Goal: Information Seeking & Learning: Compare options

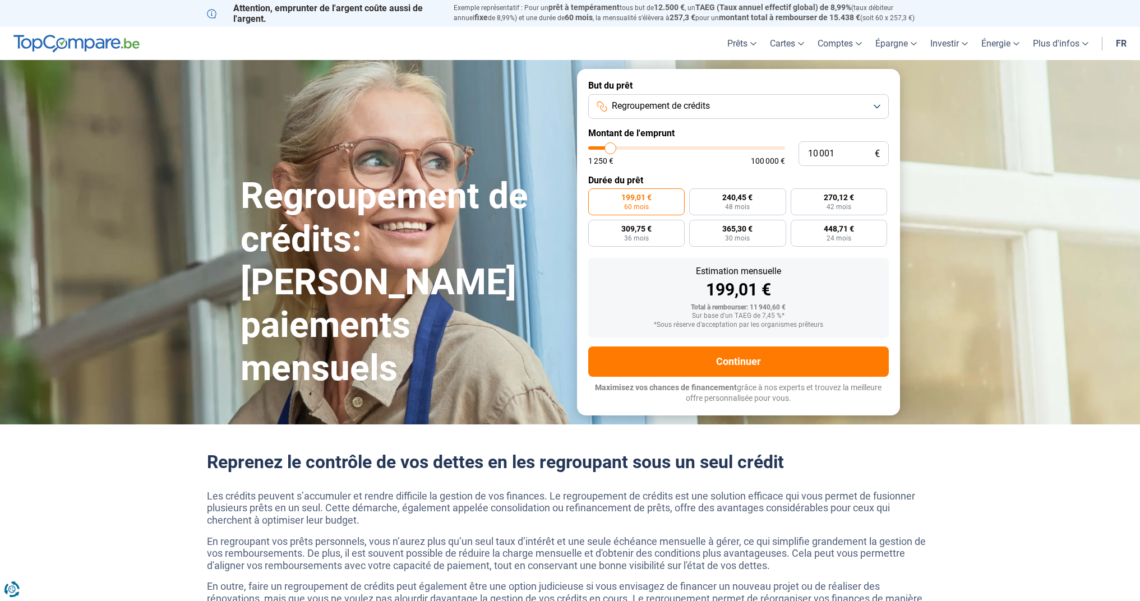
type input "9 750"
type input "9750"
type input "10 000"
type input "10000"
type input "10 250"
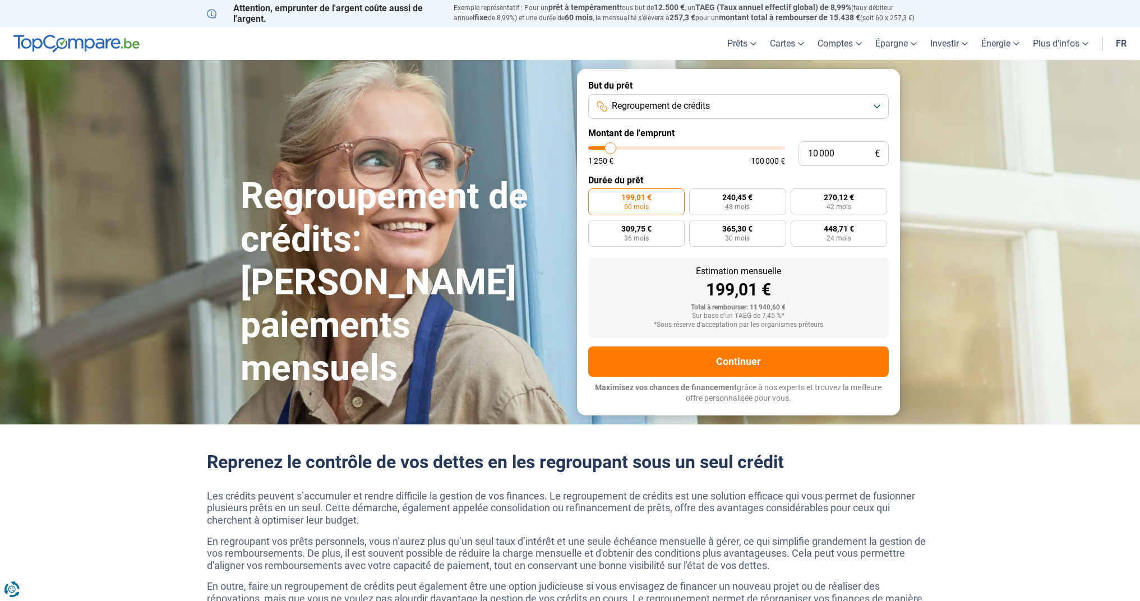
type input "10250"
type input "10 500"
type input "10500"
type input "11 250"
type input "11250"
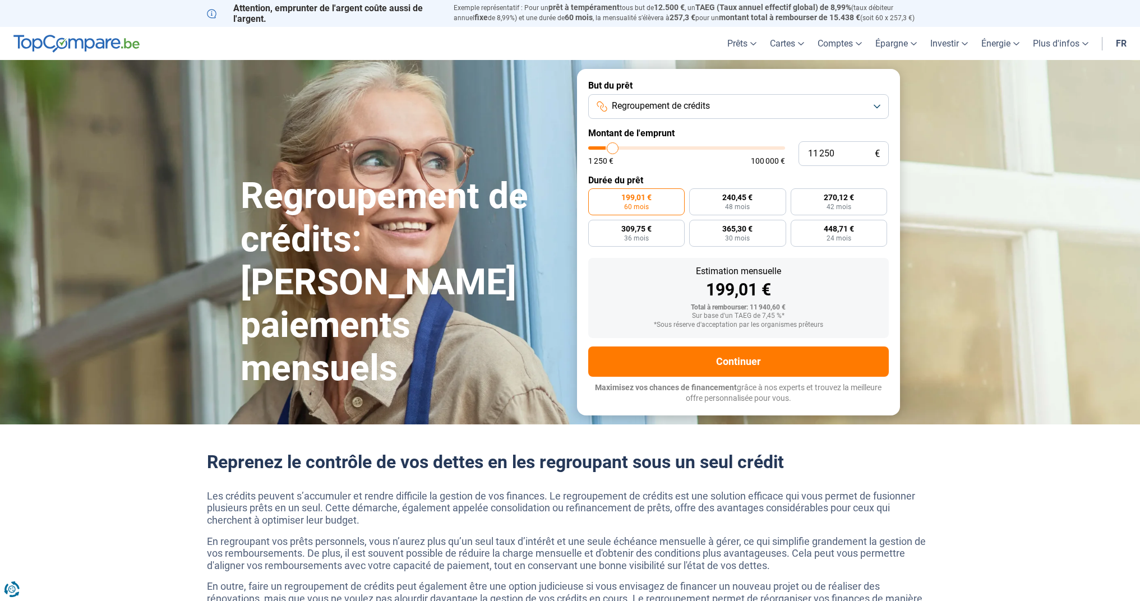
type input "11 500"
type input "11500"
type input "12 000"
type input "12000"
type input "12 750"
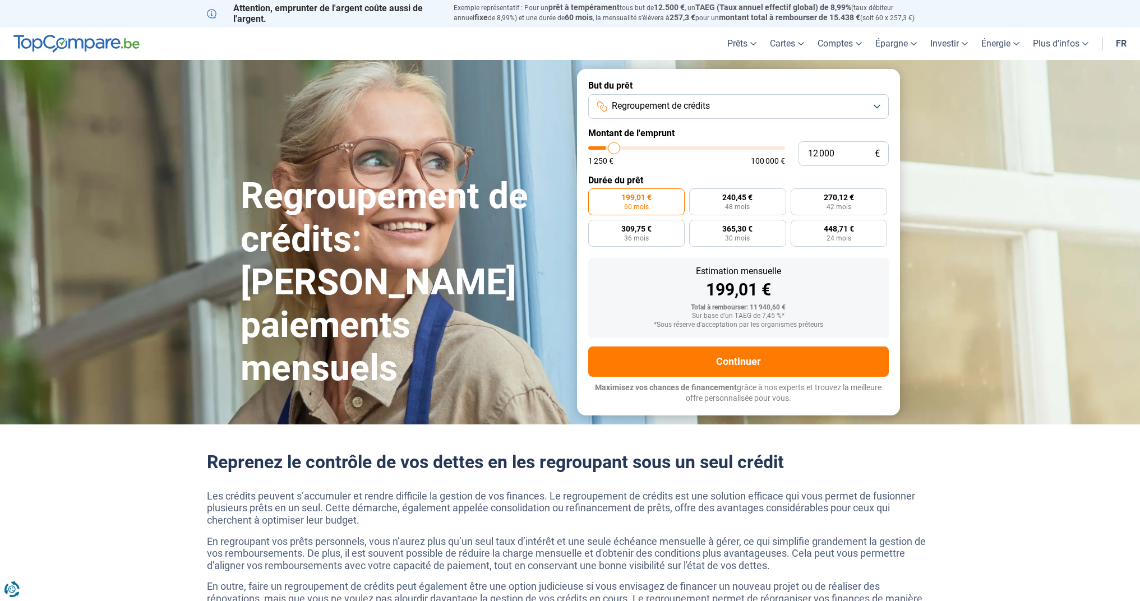
type input "12750"
type input "13 250"
type input "13250"
type input "14 000"
type input "14000"
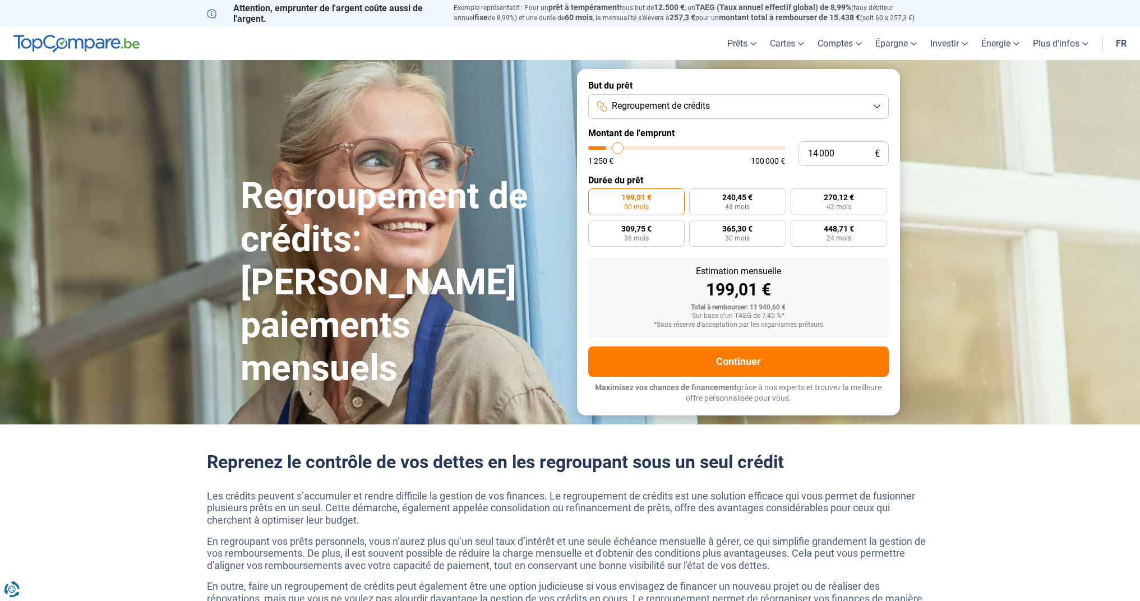
type input "14 250"
type input "14250"
type input "14 500"
type input "14500"
type input "14 750"
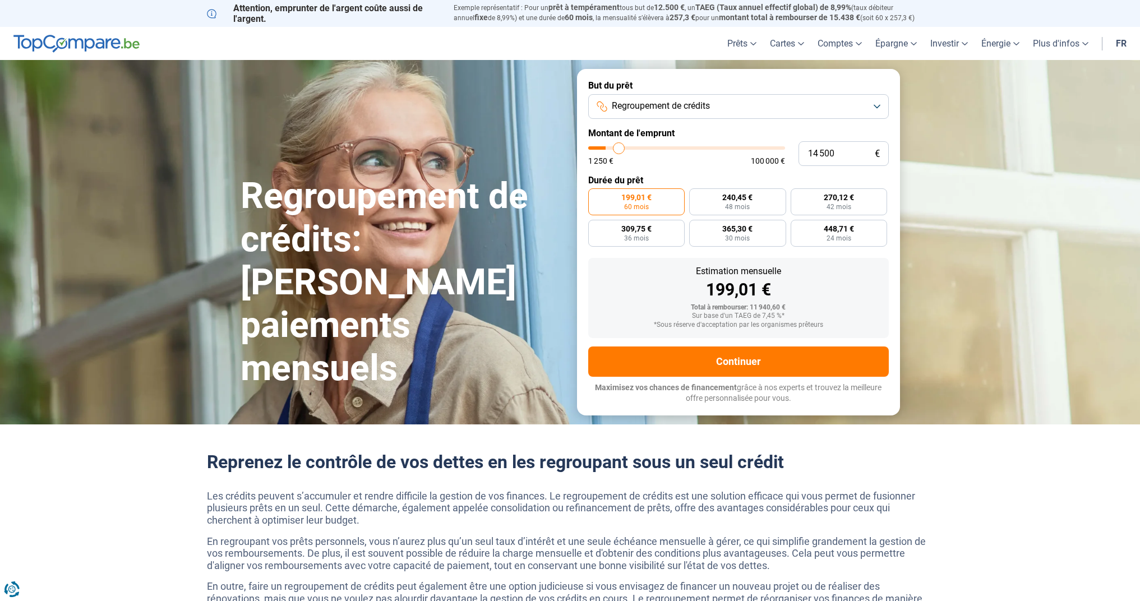
type input "14750"
type input "15 000"
type input "15000"
type input "15 500"
type input "15500"
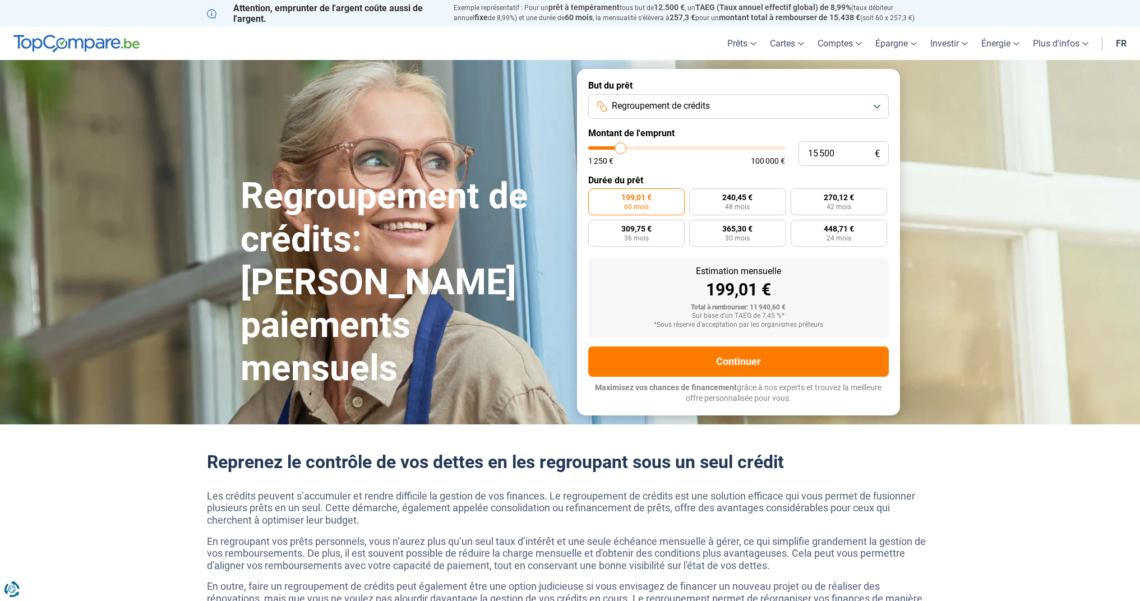
type input "15 750"
type input "15750"
type input "16 000"
type input "16000"
type input "16 250"
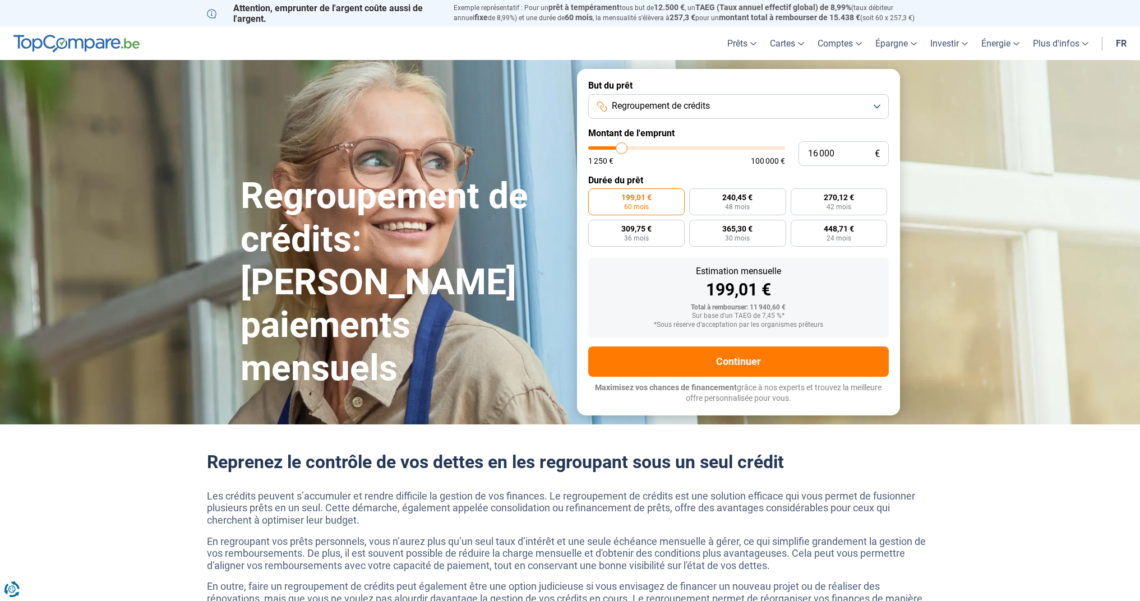
type input "16250"
type input "16 500"
type input "16500"
type input "17 250"
type input "17250"
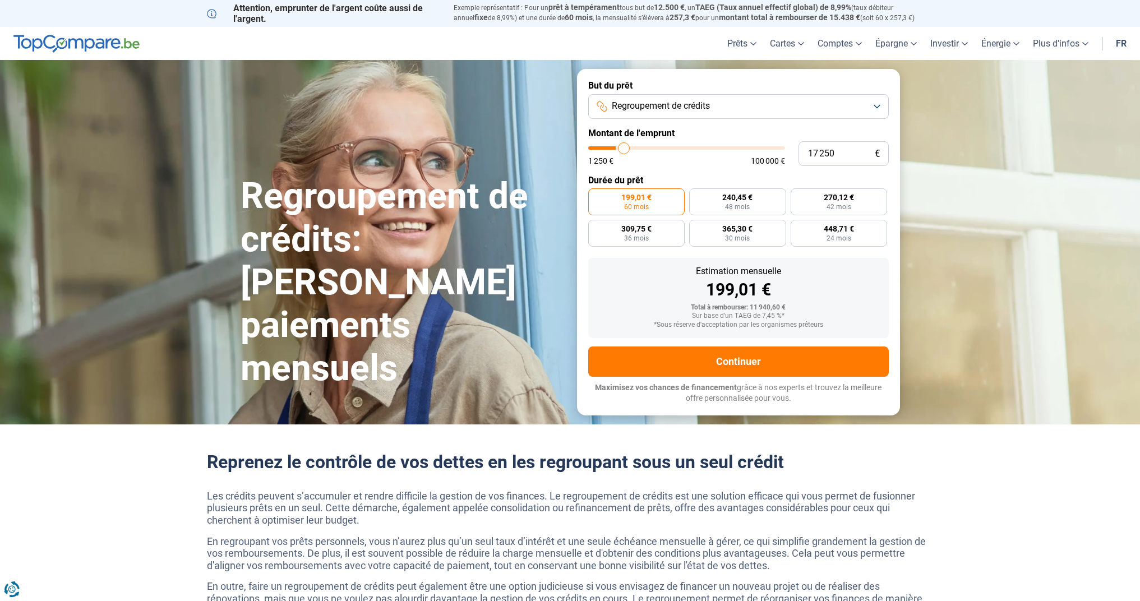
type input "17 750"
type input "17750"
type input "19 000"
type input "19000"
type input "19 750"
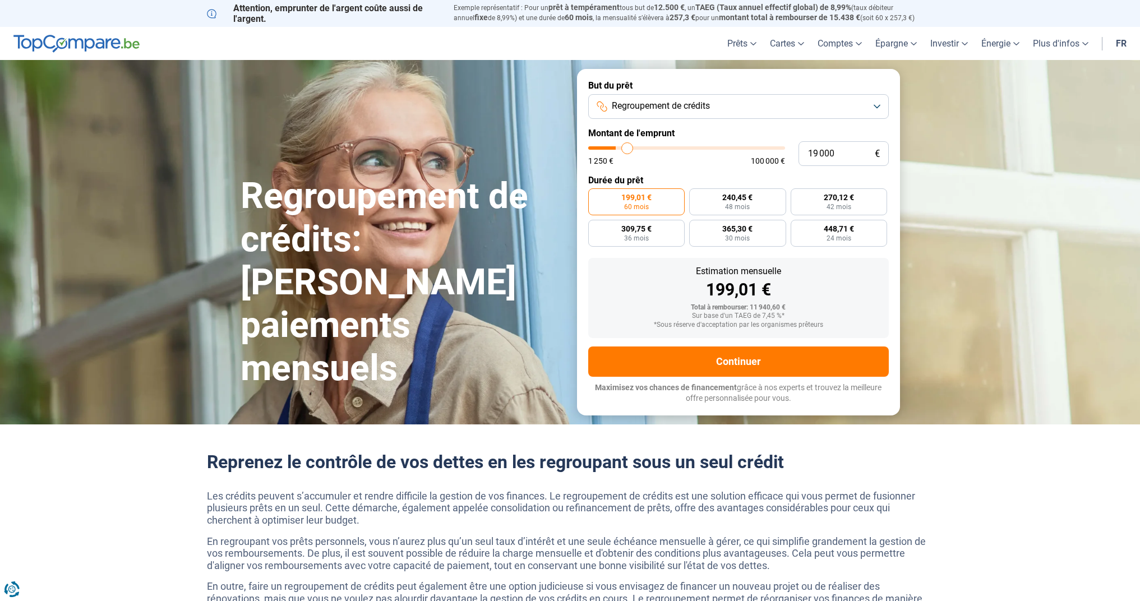
type input "19750"
type input "20 250"
type input "20250"
type input "21 250"
type input "21250"
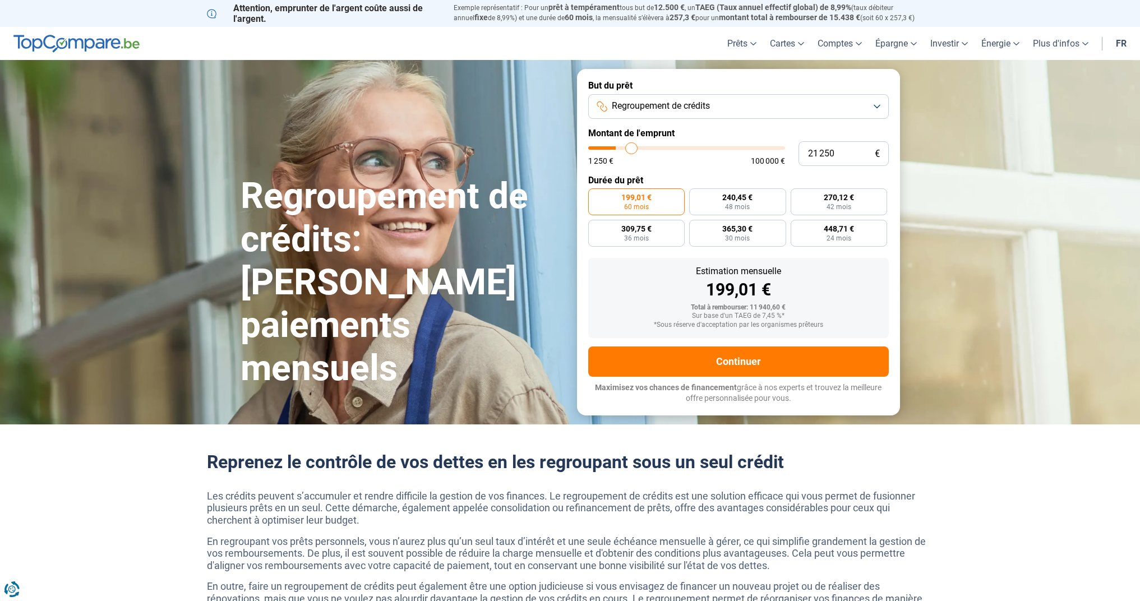
type input "21 750"
type input "21750"
type input "22 250"
type input "22250"
type input "22 750"
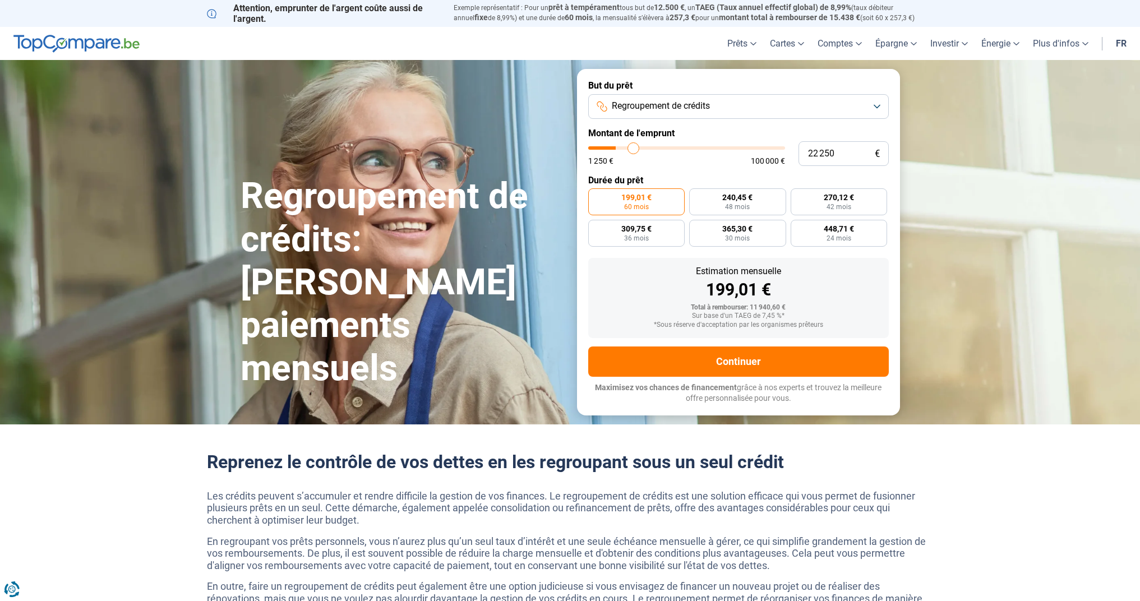
type input "22750"
type input "23 000"
type input "23000"
type input "23 250"
type input "23250"
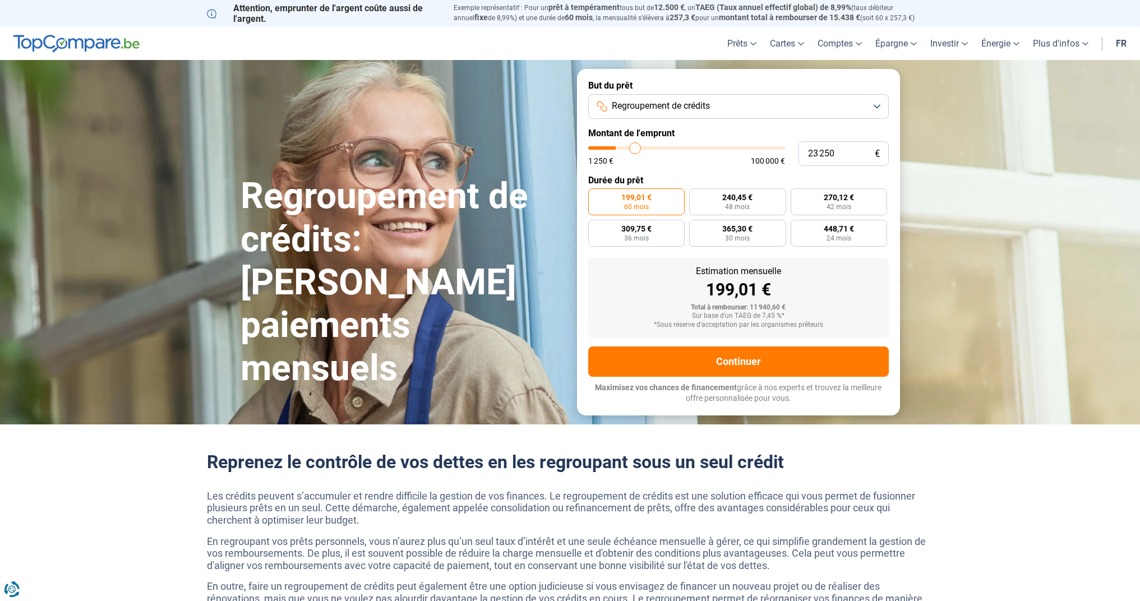
type input "23 500"
type input "23500"
type input "23 750"
type input "23750"
type input "24 250"
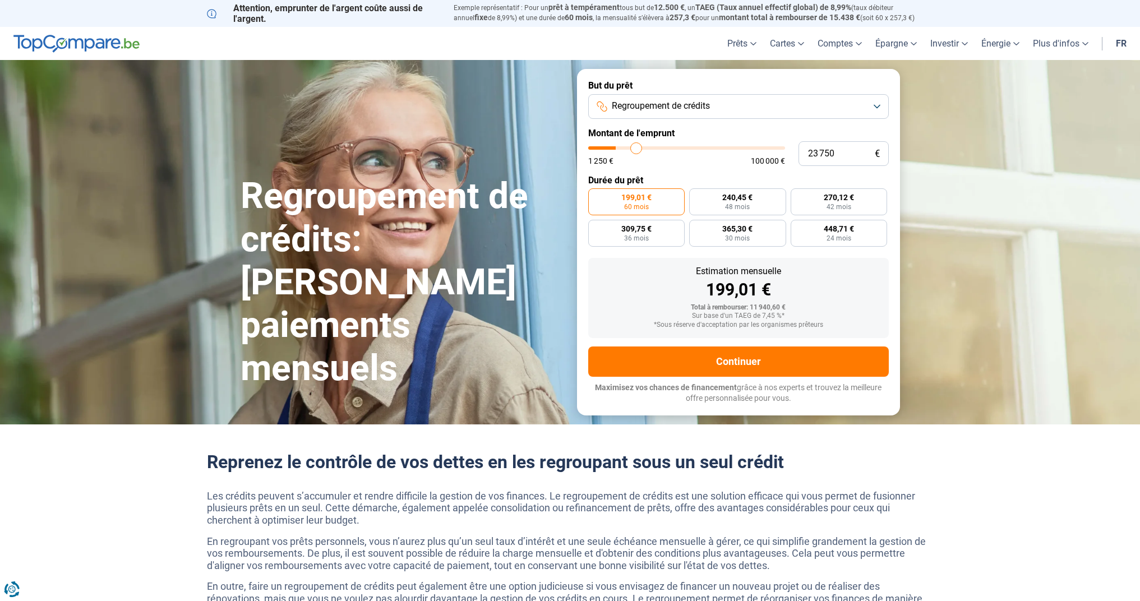
type input "24250"
type input "24 500"
type input "24500"
type input "24 750"
type input "24750"
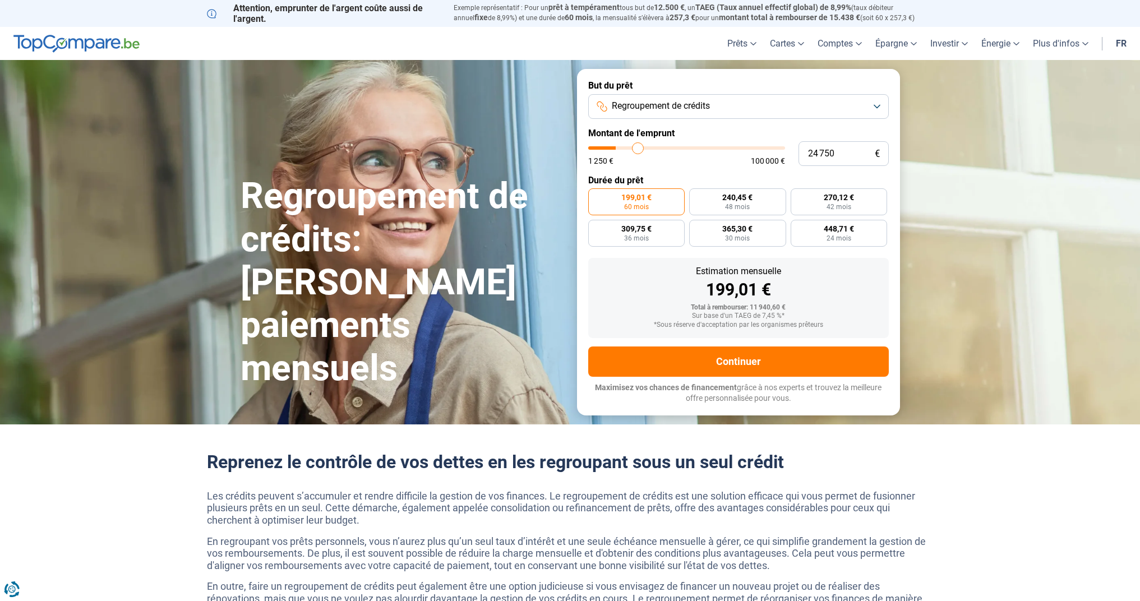
type input "25 250"
type input "25250"
type input "25 750"
type input "25750"
type input "26 250"
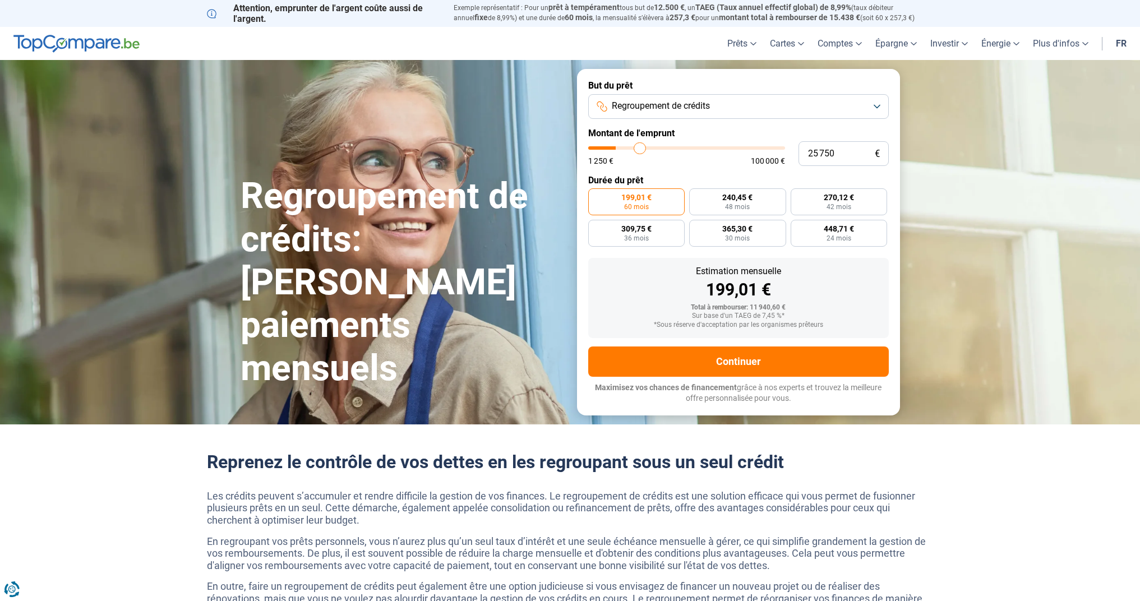
type input "26250"
type input "26 750"
type input "26750"
type input "27 750"
type input "27750"
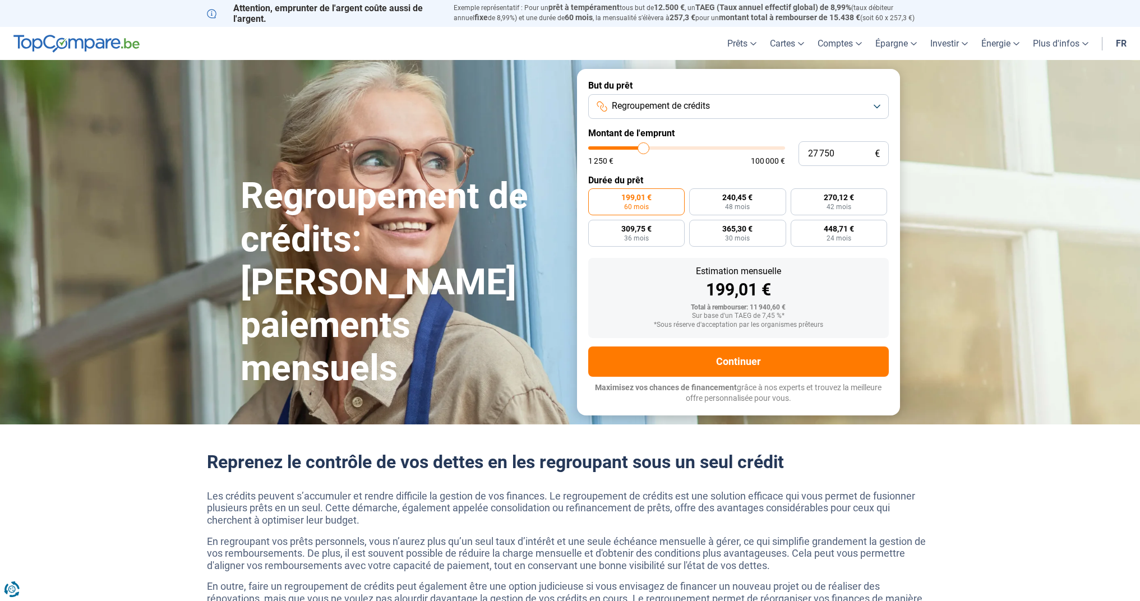
type input "28 000"
type input "28000"
type input "29 000"
type input "29000"
type input "29 500"
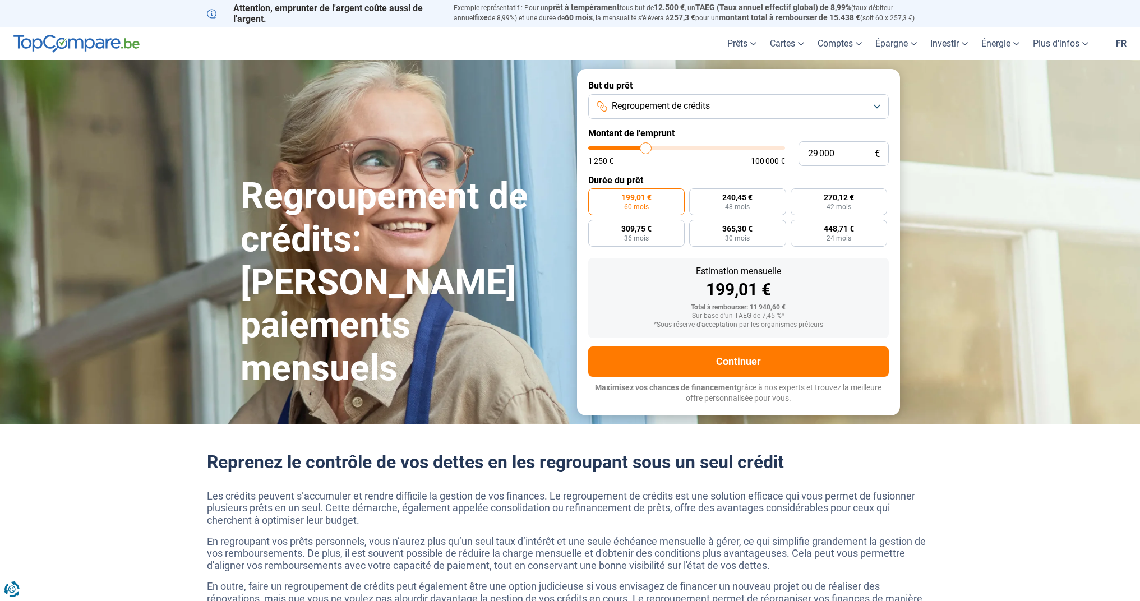
type input "29500"
type input "30 250"
type input "30250"
type input "31 000"
type input "31000"
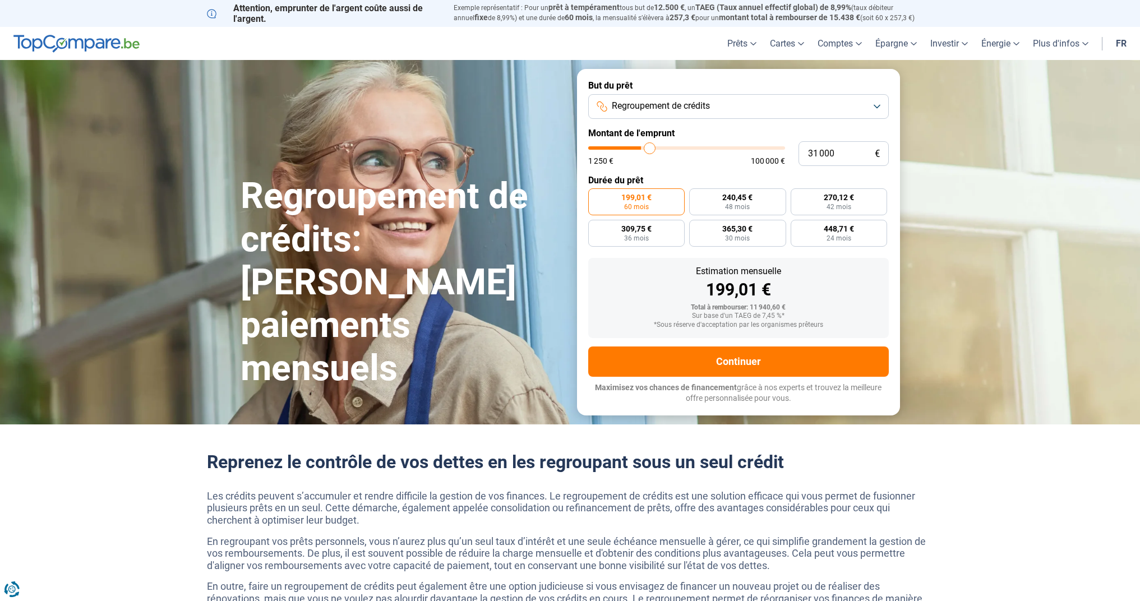
type input "31 750"
type input "31750"
type input "32 250"
type input "32250"
type input "32 500"
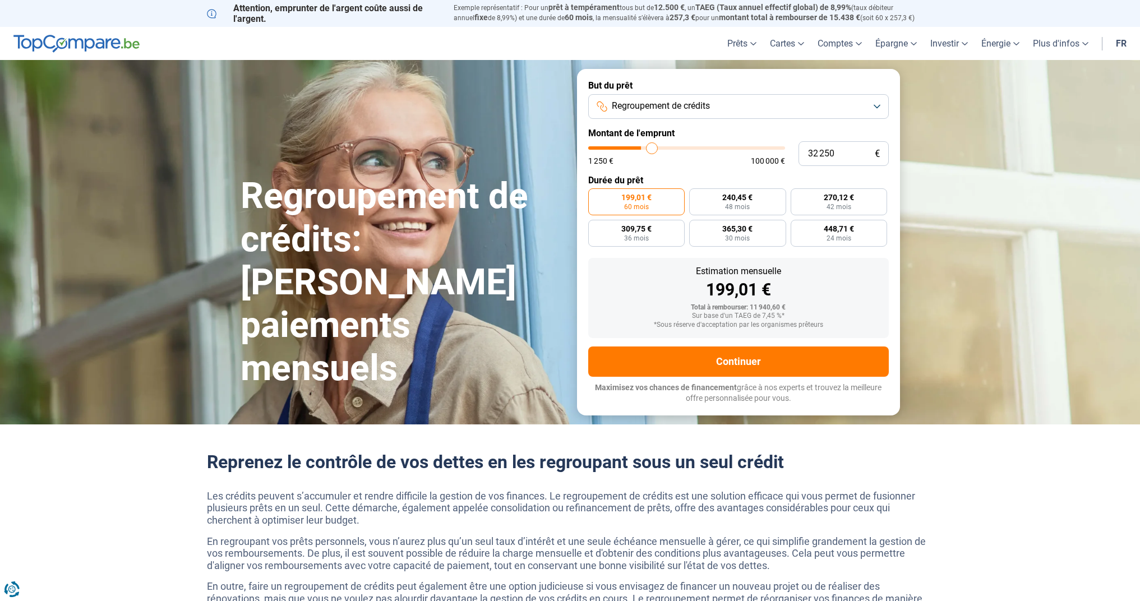
type input "32500"
type input "32 750"
type input "32750"
type input "33 250"
type input "33250"
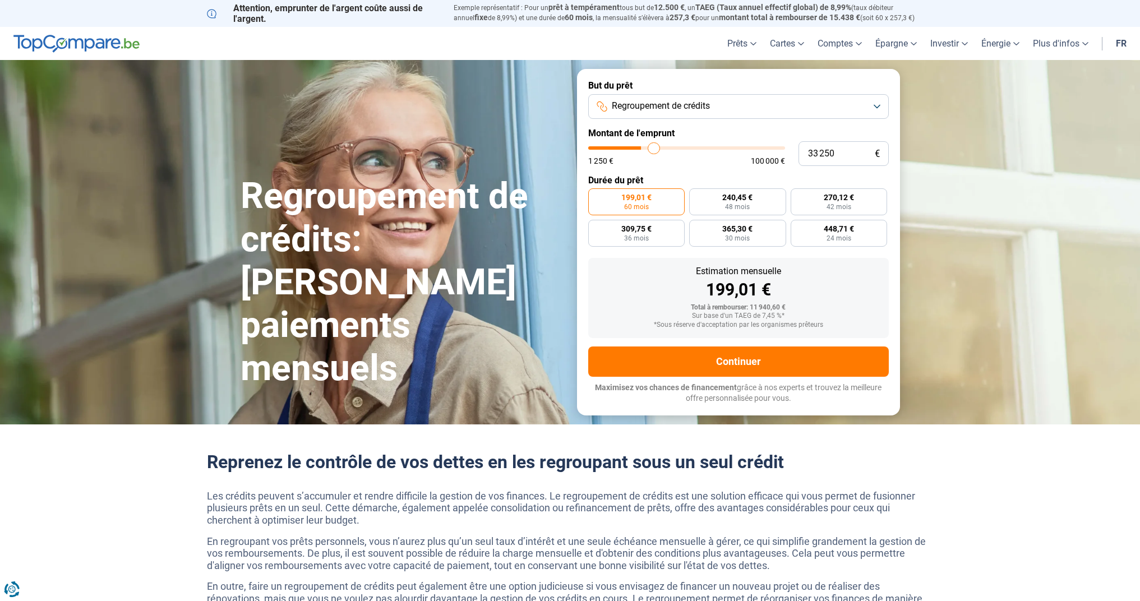
type input "33 500"
type input "33500"
type input "33 750"
type input "33750"
type input "34 250"
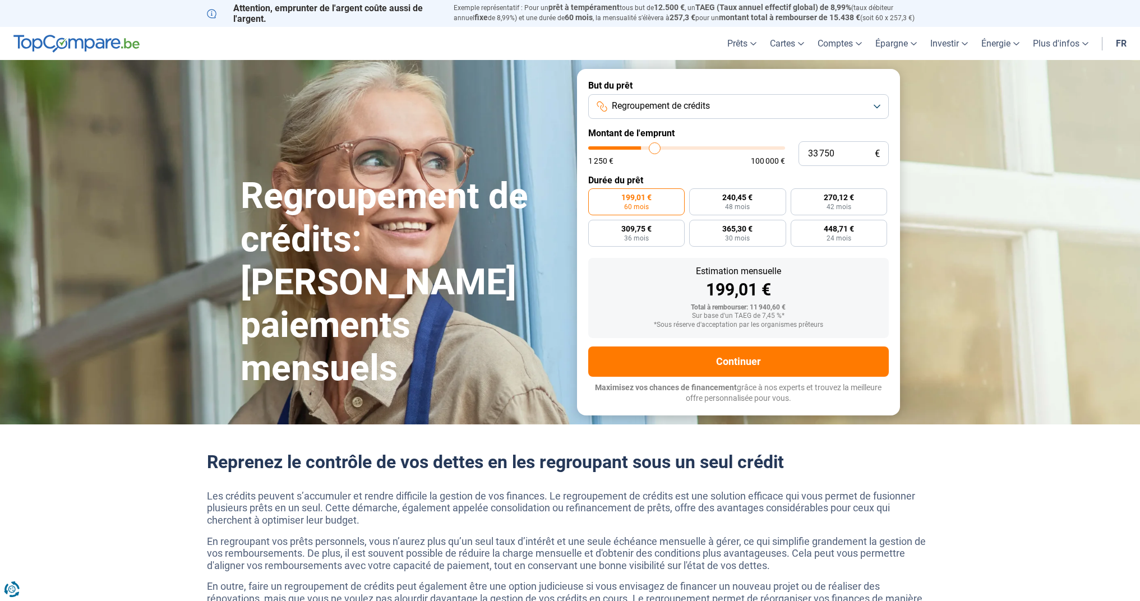
type input "34250"
type input "34 750"
type input "34750"
type input "35 000"
type input "35000"
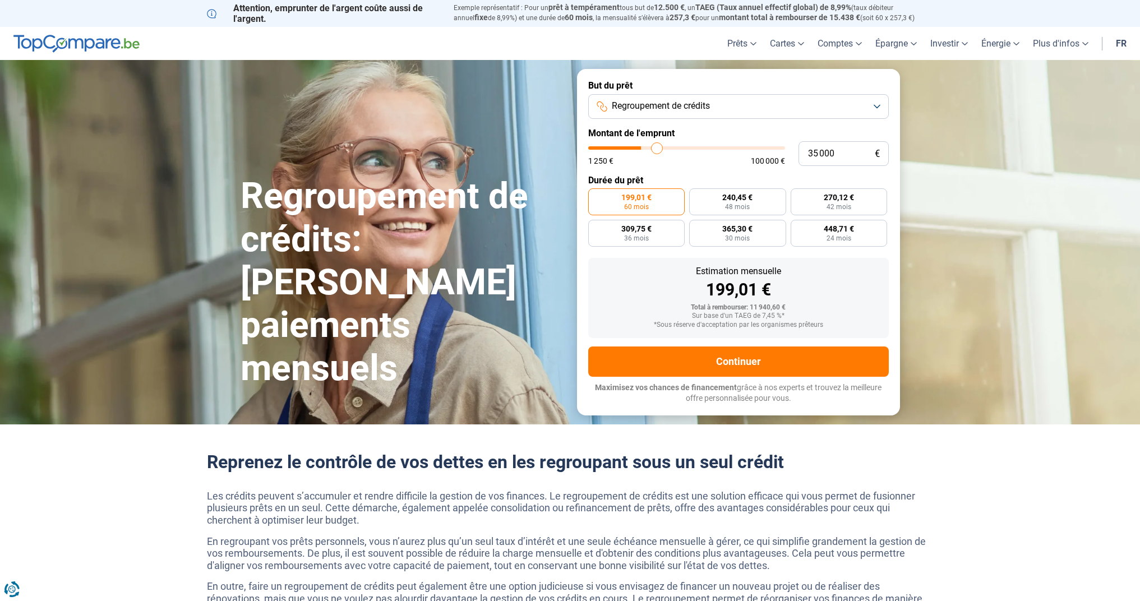
type input "35 250"
type input "35250"
type input "35 500"
type input "35500"
type input "36 250"
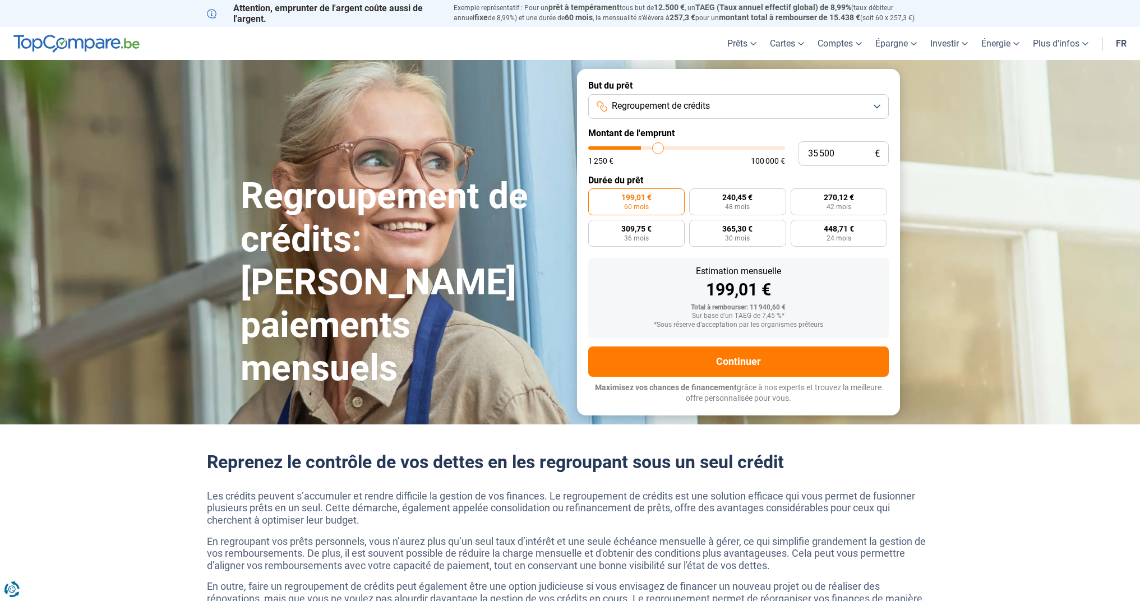
type input "36250"
type input "36 750"
type input "36750"
type input "37 250"
type input "37250"
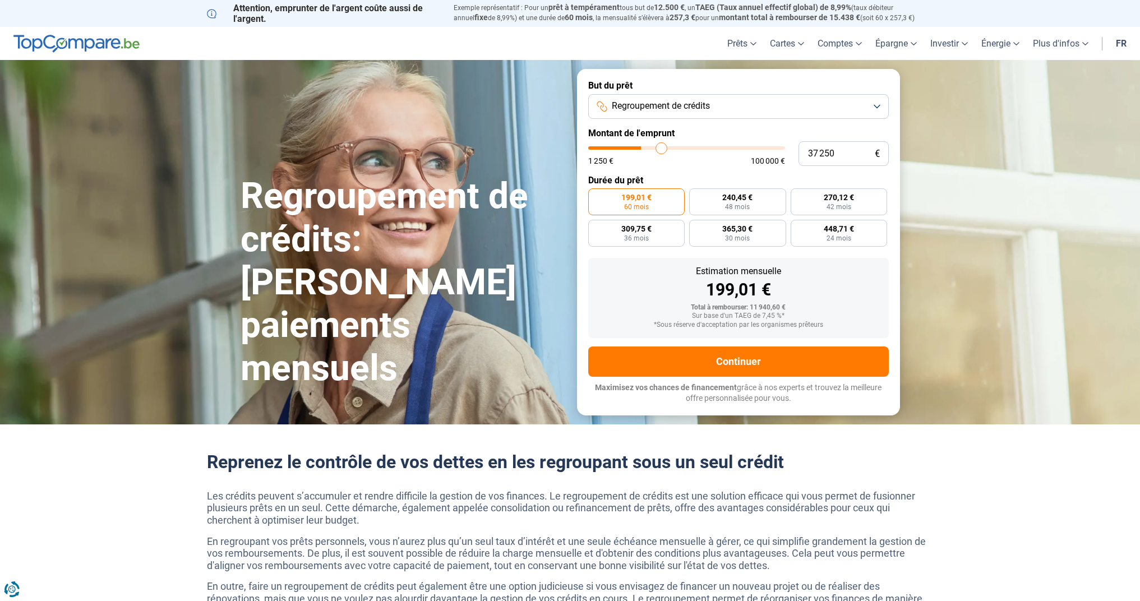
type input "38 000"
type input "38000"
type input "38 750"
type input "38750"
type input "40 000"
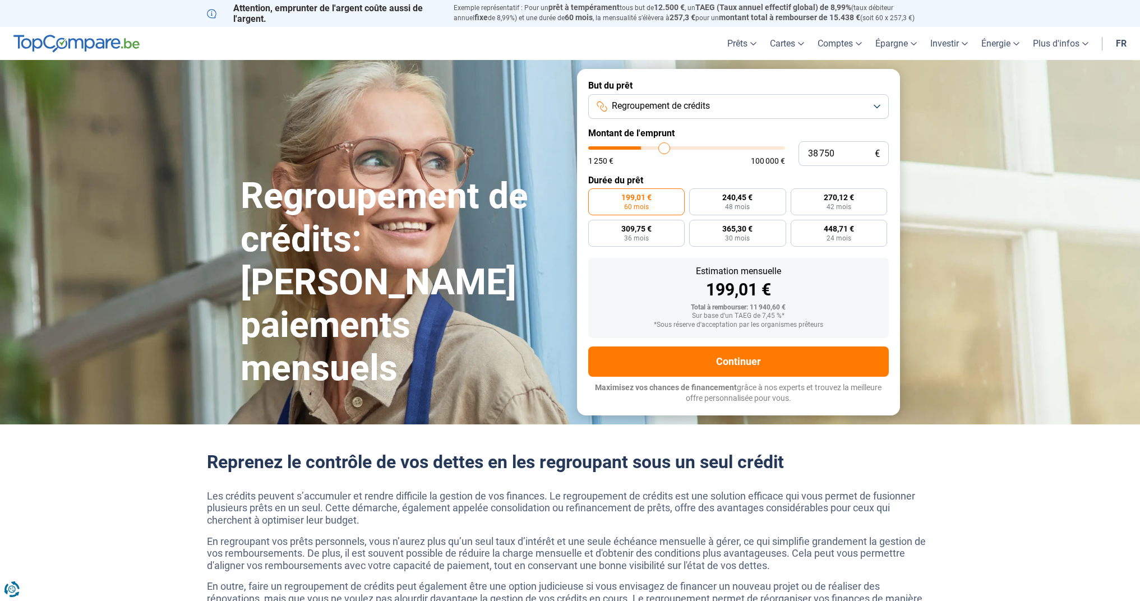
type input "40000"
type input "40 750"
type input "40750"
type input "41 500"
type input "41500"
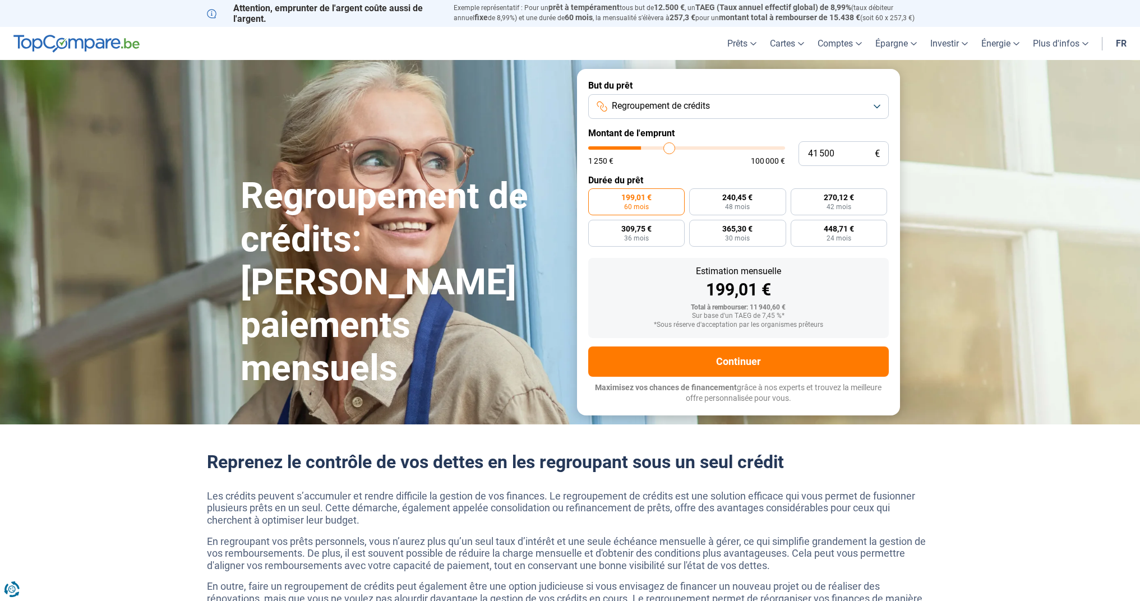
type input "42 750"
type input "42750"
type input "43 500"
type input "43500"
type input "44 000"
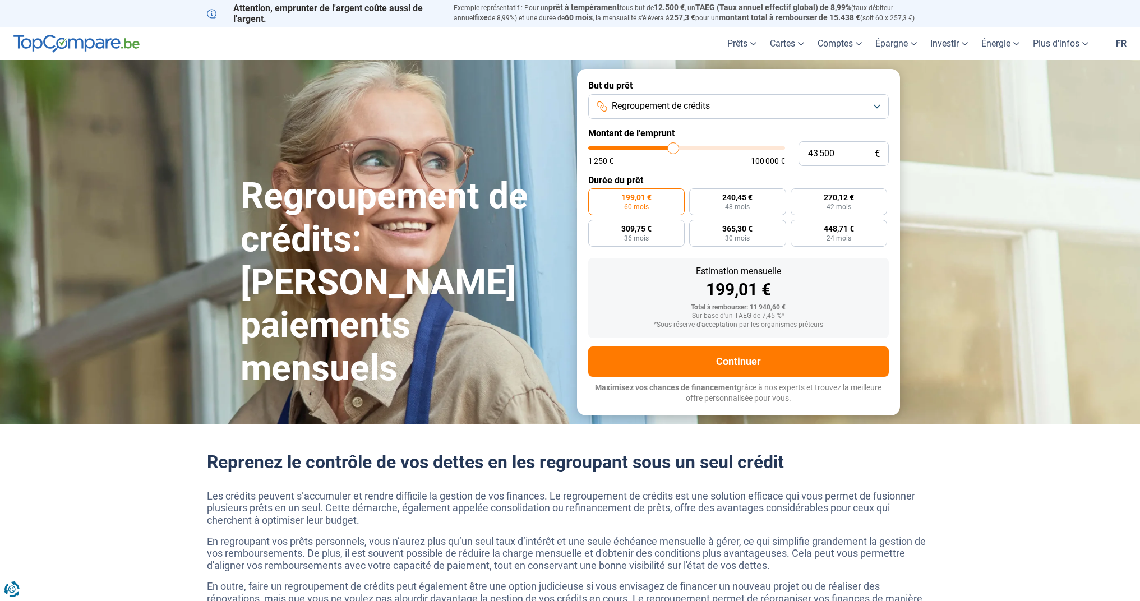
type input "44000"
type input "44 500"
type input "44500"
type input "45 000"
type input "45000"
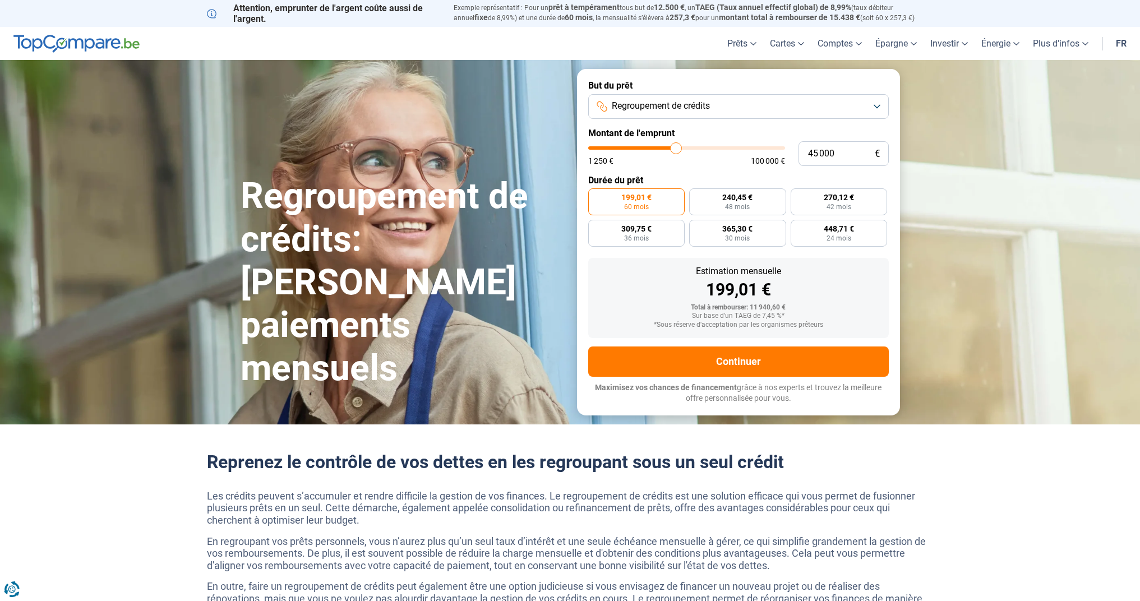
type input "45 250"
type input "45250"
type input "45 500"
type input "45500"
type input "45 750"
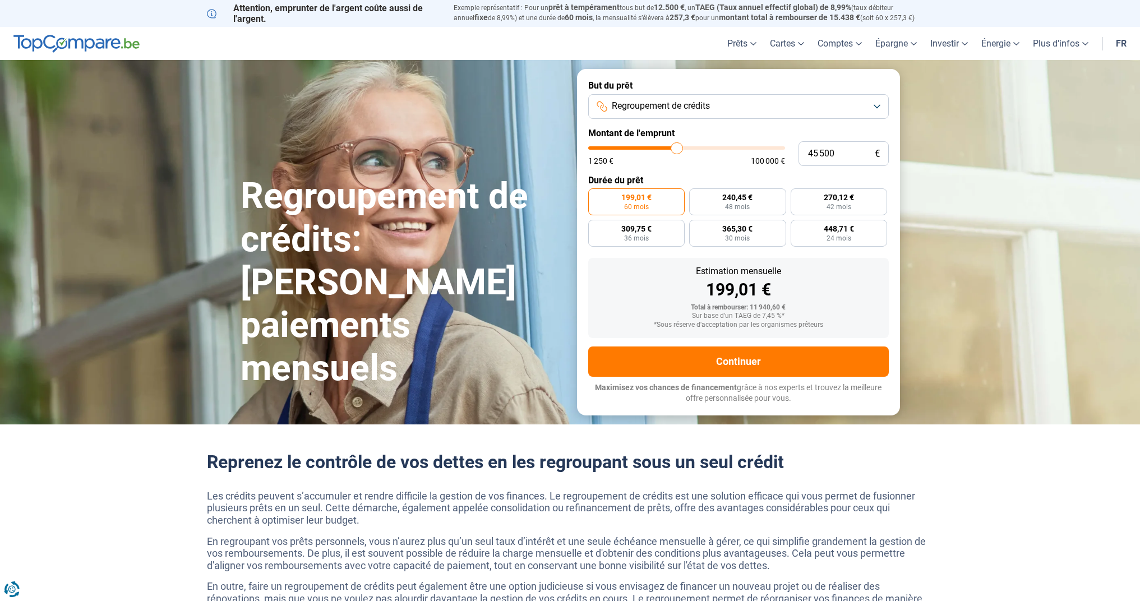
type input "45750"
type input "45 500"
type input "45500"
type input "45 250"
type input "45250"
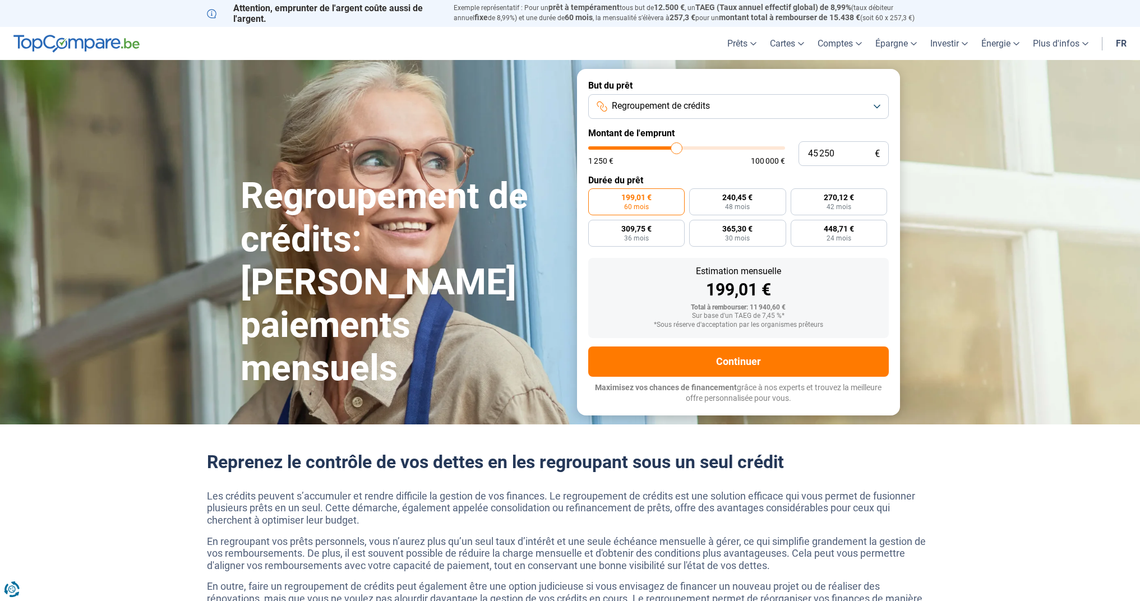
type input "45 000"
type input "45000"
type input "44 500"
type input "44500"
type input "44 250"
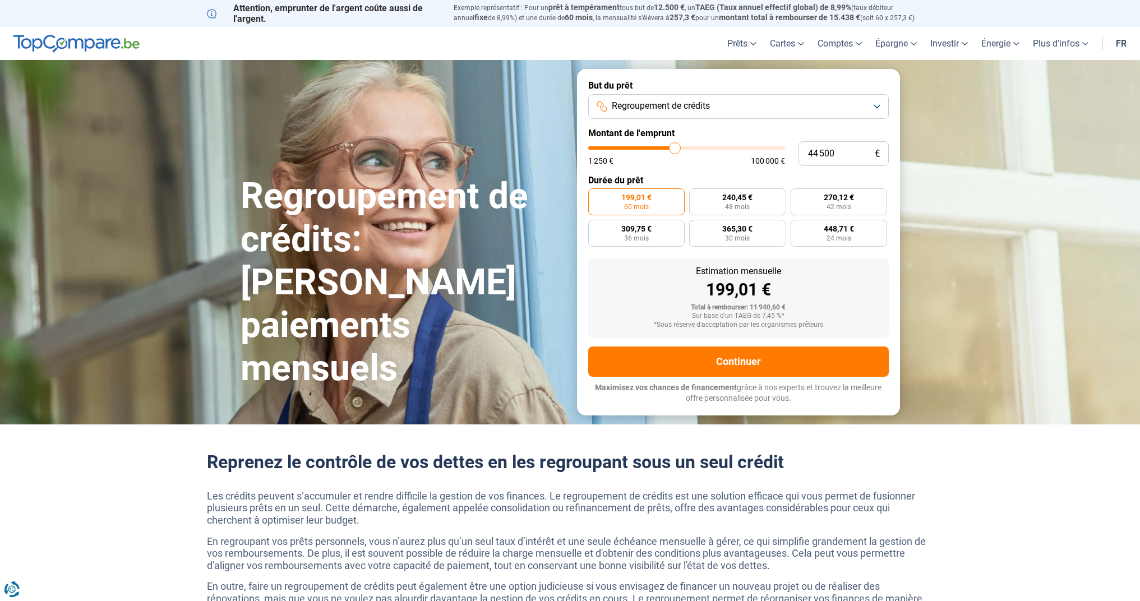
type input "44250"
type input "44 000"
type input "44000"
type input "43 750"
type input "43750"
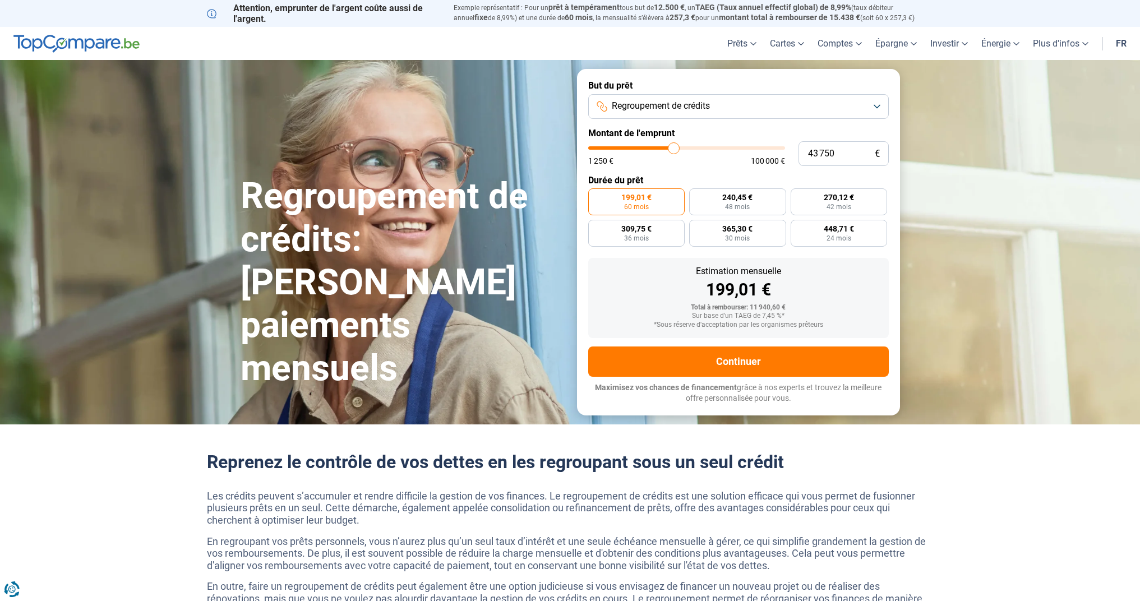
type input "43 500"
type input "43500"
type input "43 000"
type input "43000"
type input "42 750"
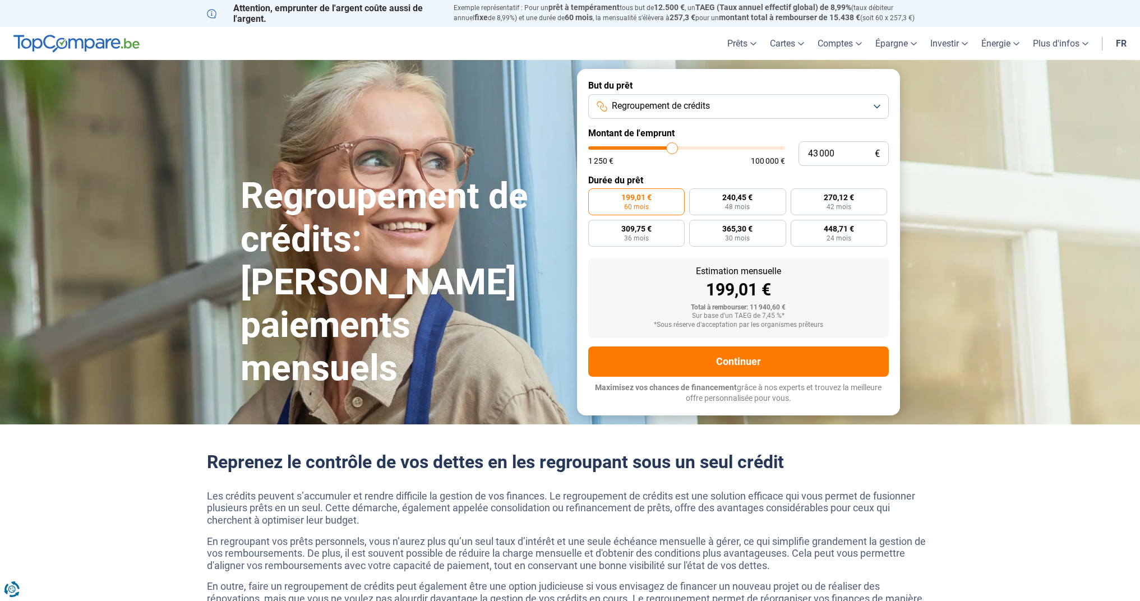
type input "42750"
type input "42 500"
type input "42500"
type input "42 250"
type input "42250"
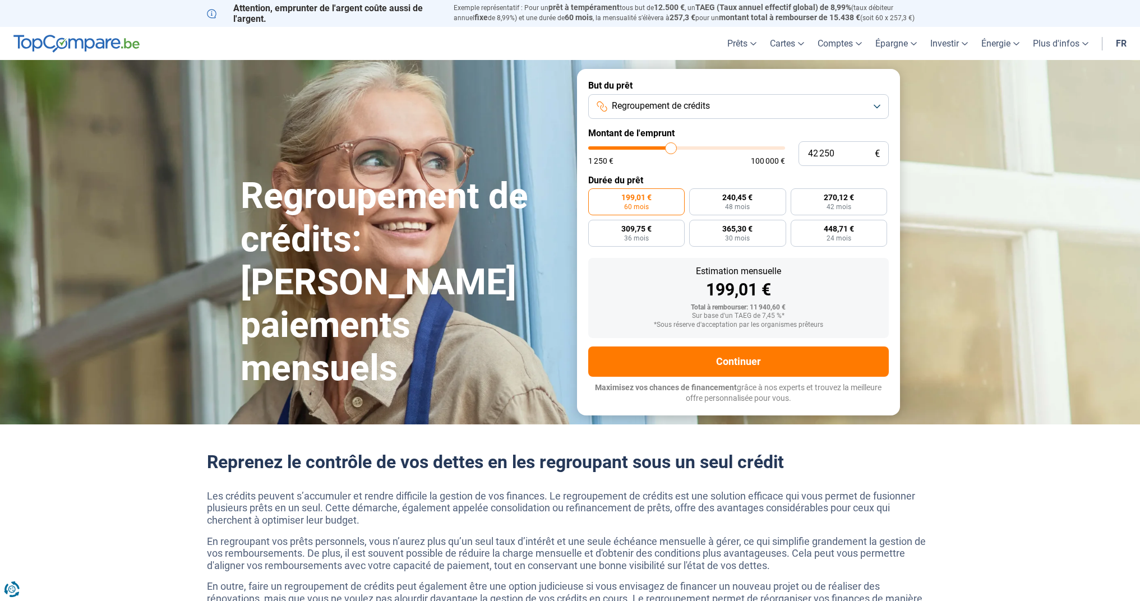
type input "42 000"
type input "42000"
type input "41 500"
type input "41500"
type input "41 250"
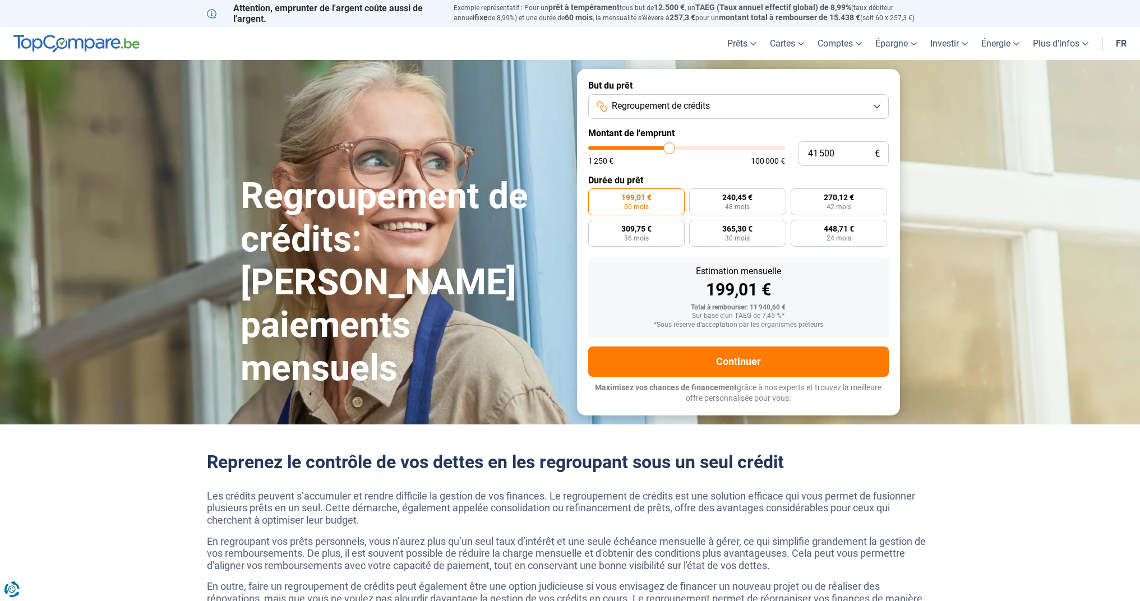
type input "41250"
type input "41 000"
type input "41000"
type input "40 750"
type input "40750"
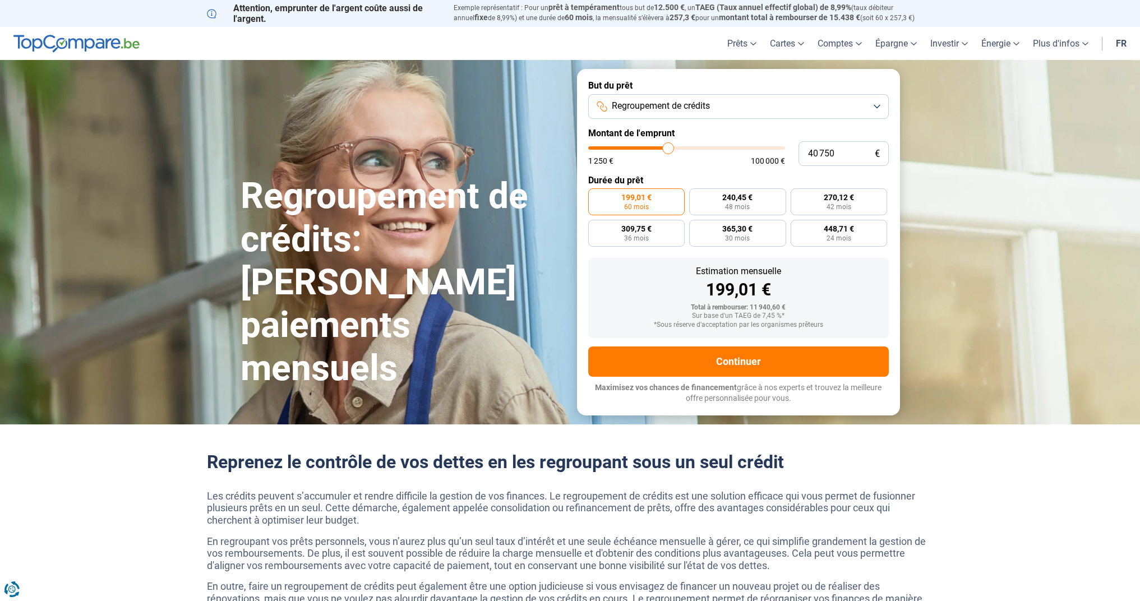
type input "40 500"
type input "40500"
type input "40 000"
type input "40000"
type input "39 750"
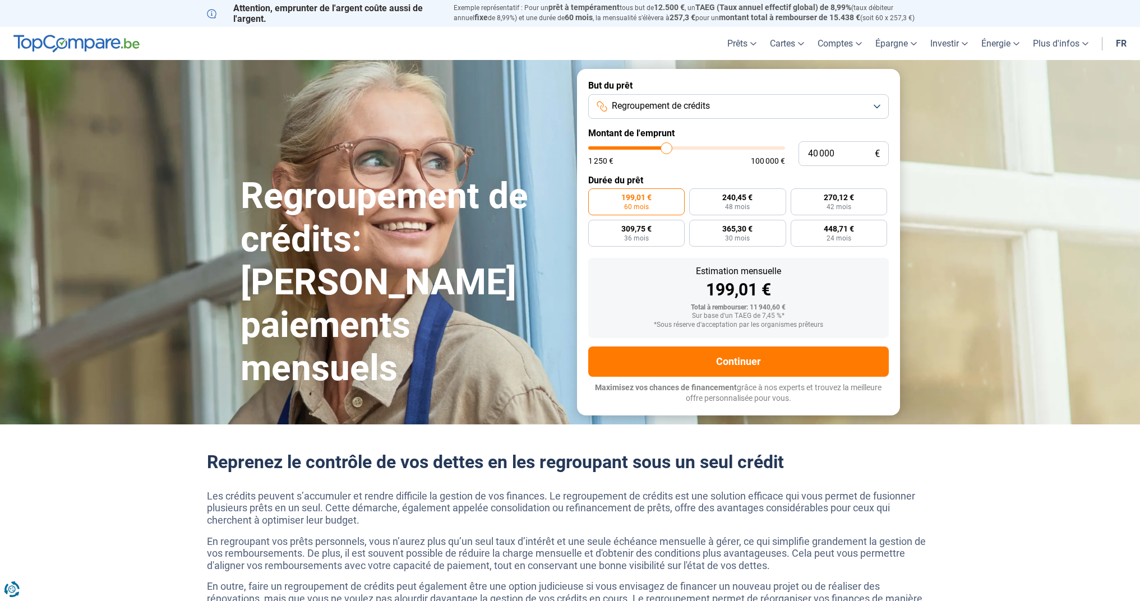
type input "39750"
type input "39 500"
type input "39500"
type input "39 250"
type input "39250"
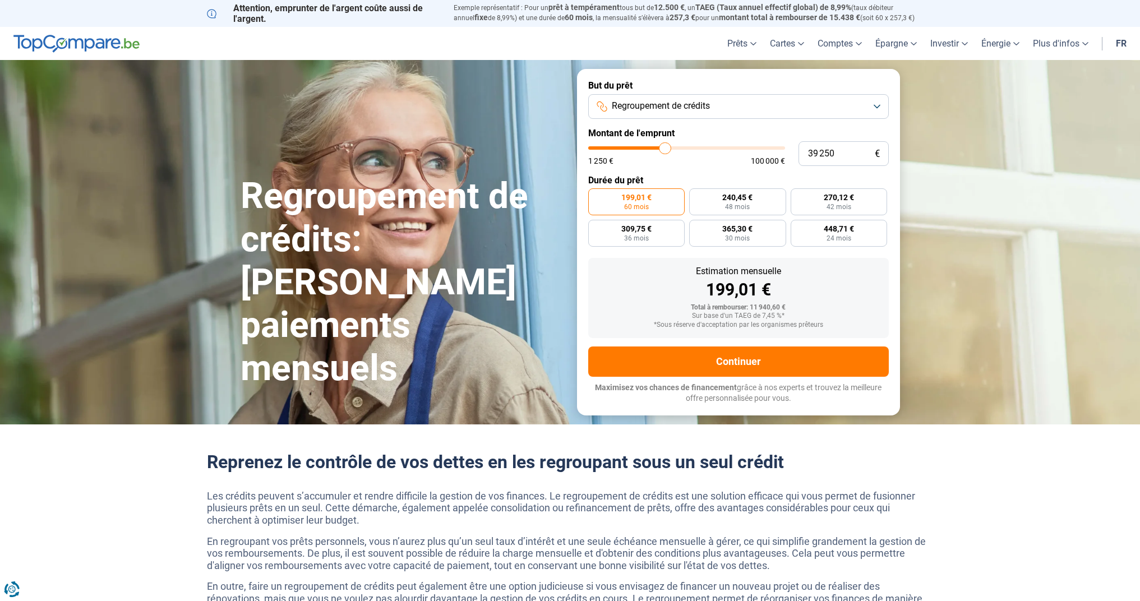
type input "39 000"
type input "39000"
type input "38 750"
type input "38750"
type input "38 250"
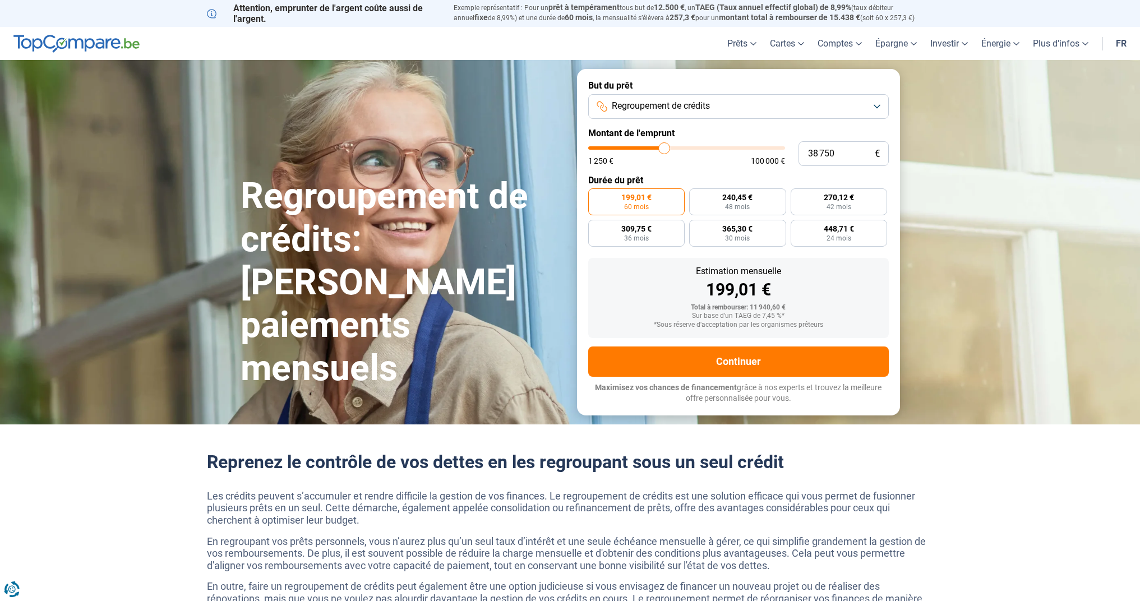
type input "38250"
type input "38 000"
type input "38000"
type input "37 750"
type input "37750"
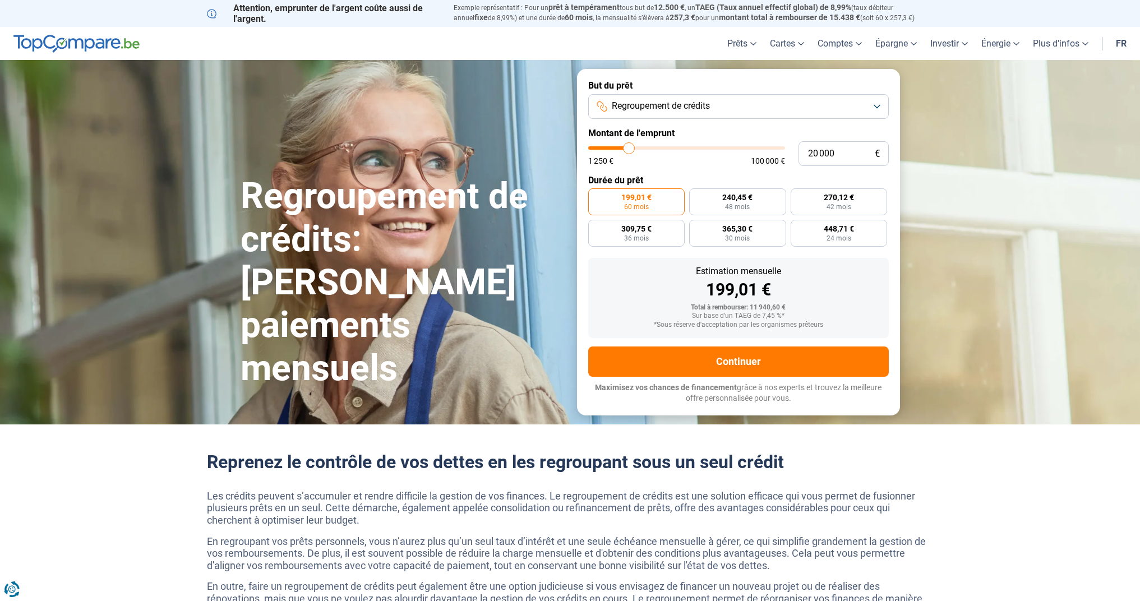
drag, startPoint x: 610, startPoint y: 151, endPoint x: 629, endPoint y: 163, distance: 22.4
click at [629, 163] on div "1 250 € 100 000 €" at bounding box center [686, 155] width 197 height 18
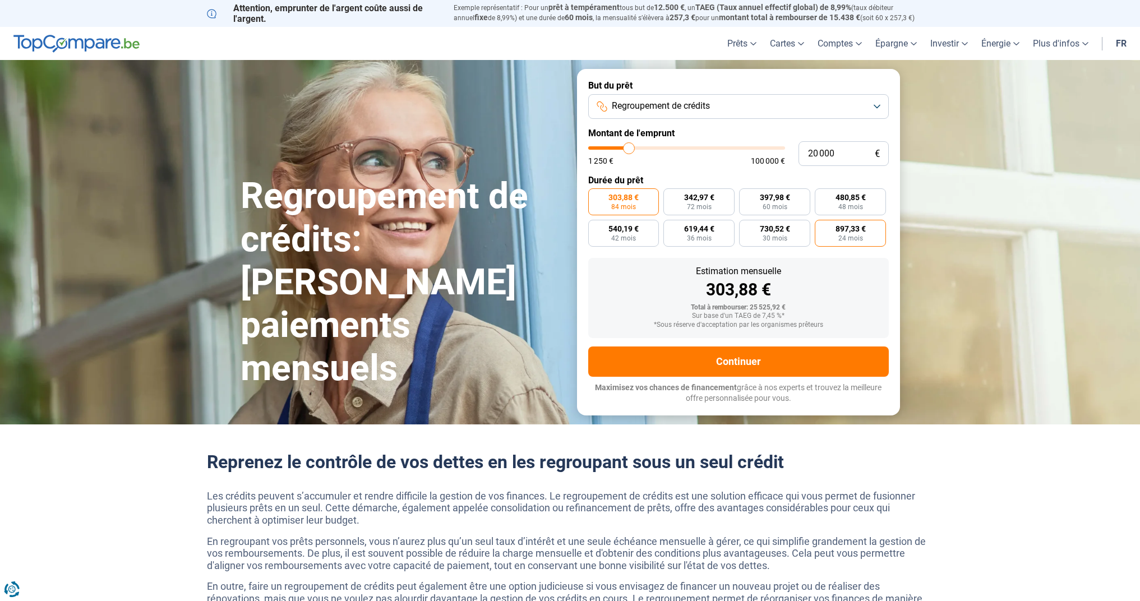
click at [852, 235] on span "24 mois" at bounding box center [850, 238] width 25 height 7
click at [822, 227] on input "897,33 € 24 mois" at bounding box center [818, 223] width 7 height 7
click at [621, 203] on span "84 mois" at bounding box center [623, 206] width 25 height 7
click at [595, 196] on input "303,88 € 84 mois" at bounding box center [591, 191] width 7 height 7
click at [850, 237] on span "24 mois" at bounding box center [850, 238] width 25 height 7
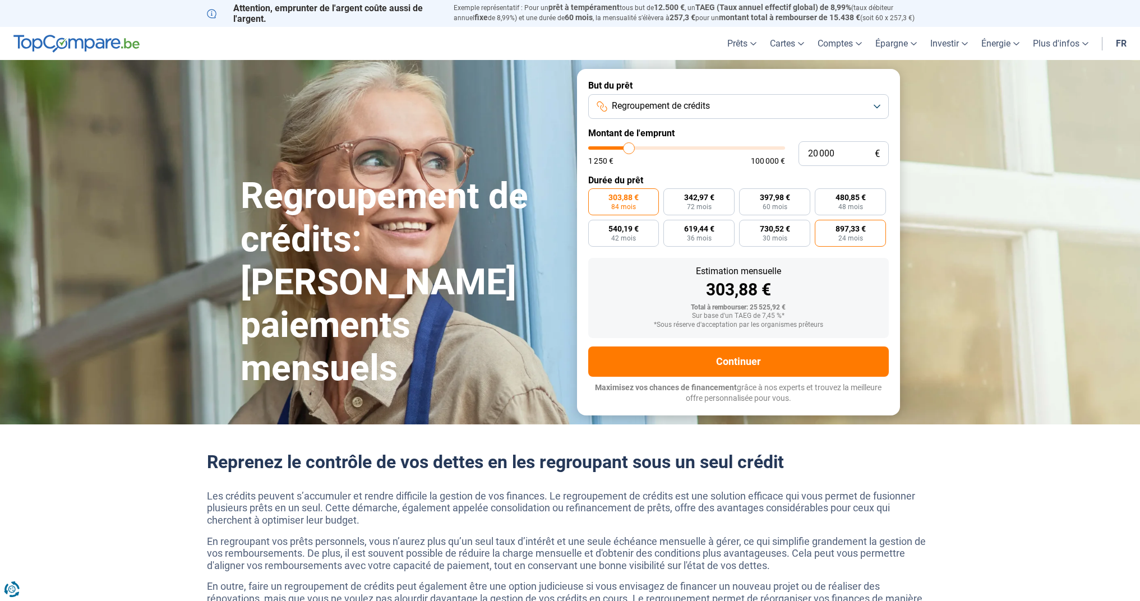
click at [822, 227] on input "897,33 € 24 mois" at bounding box center [818, 223] width 7 height 7
